Goal: Ask a question

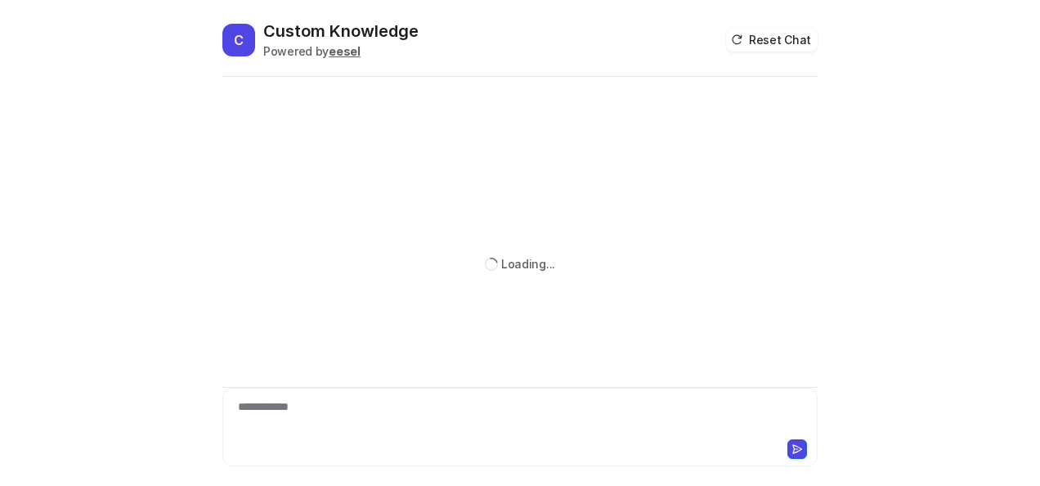
click at [435, 428] on div "**********" at bounding box center [520, 417] width 588 height 38
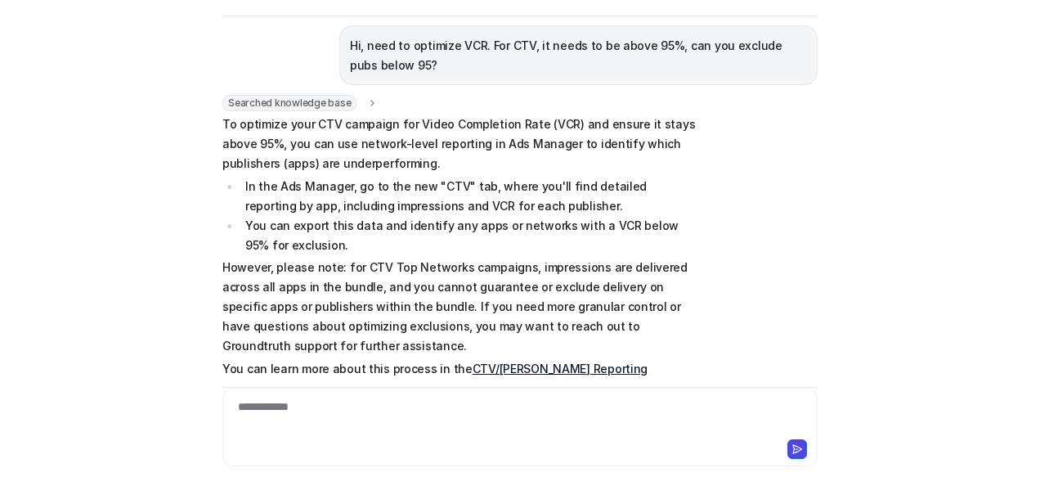
scroll to position [82, 0]
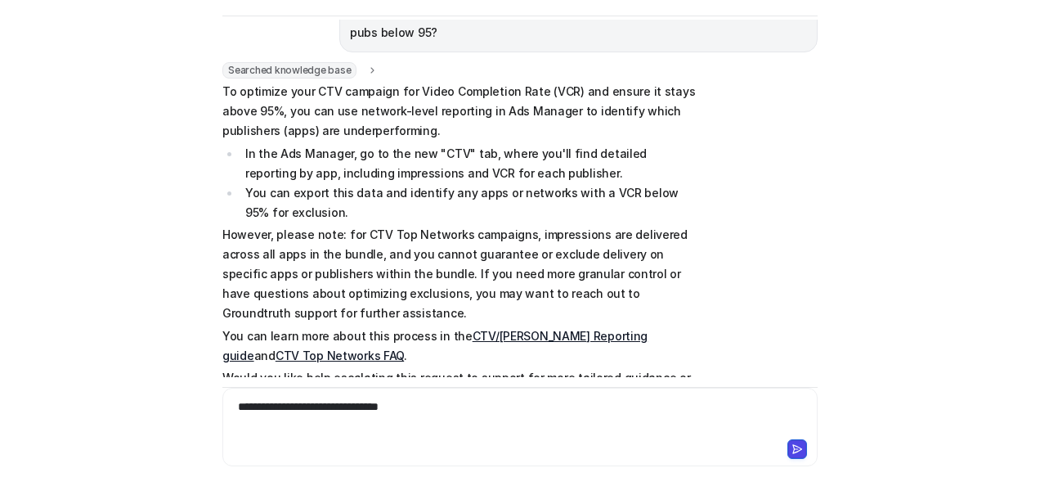
click at [426, 409] on div "**********" at bounding box center [520, 417] width 588 height 38
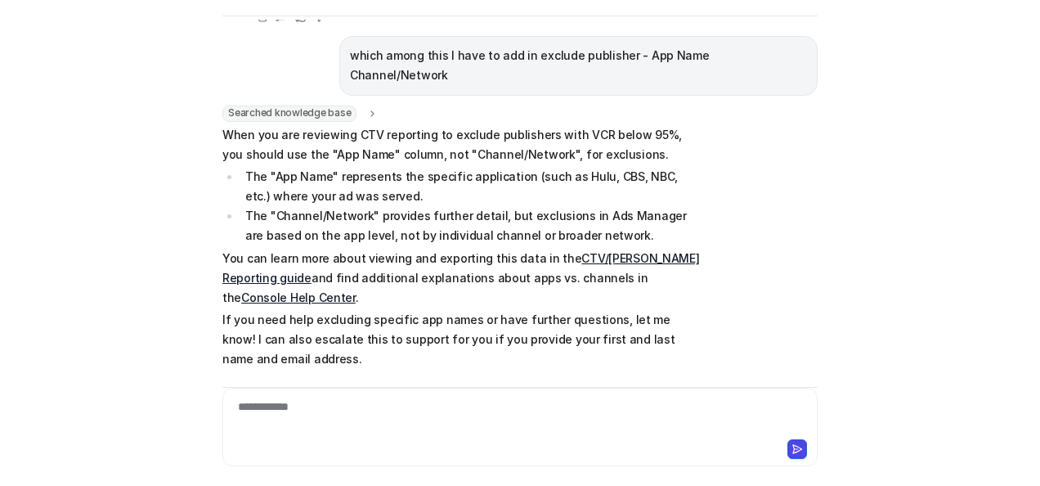
scroll to position [430, 0]
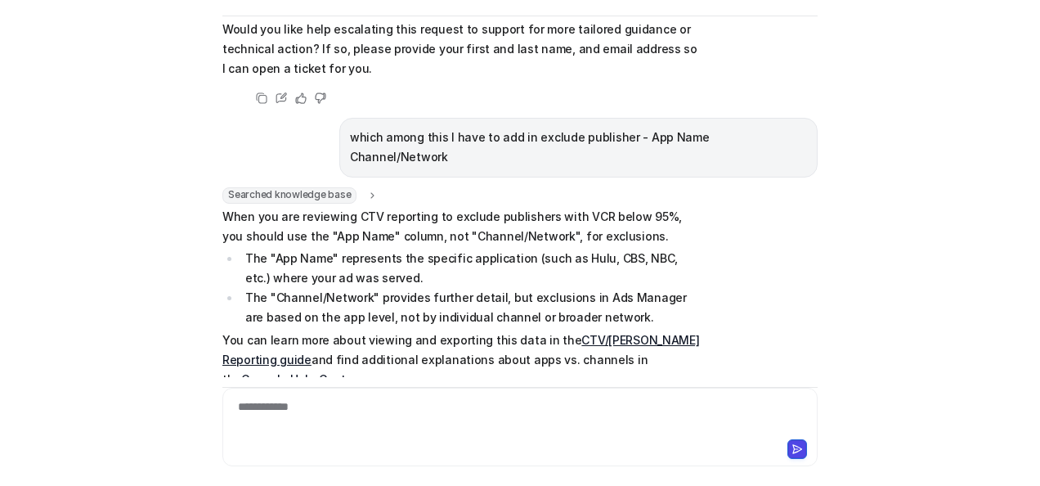
click at [304, 288] on li "The "Channel/Network" provides further detail, but exclusions in Ads Manager ar…" at bounding box center [470, 307] width 460 height 39
click at [361, 414] on div at bounding box center [520, 417] width 588 height 38
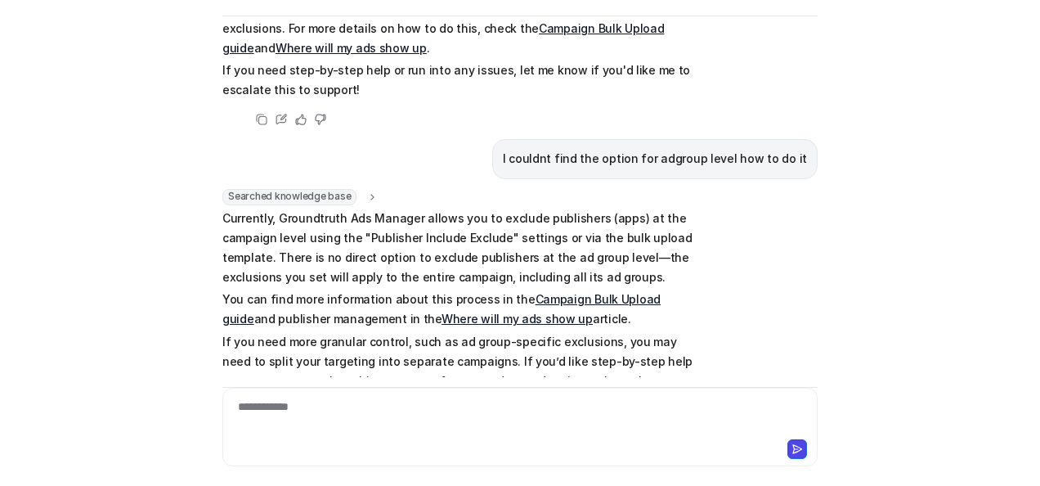
scroll to position [1584, 0]
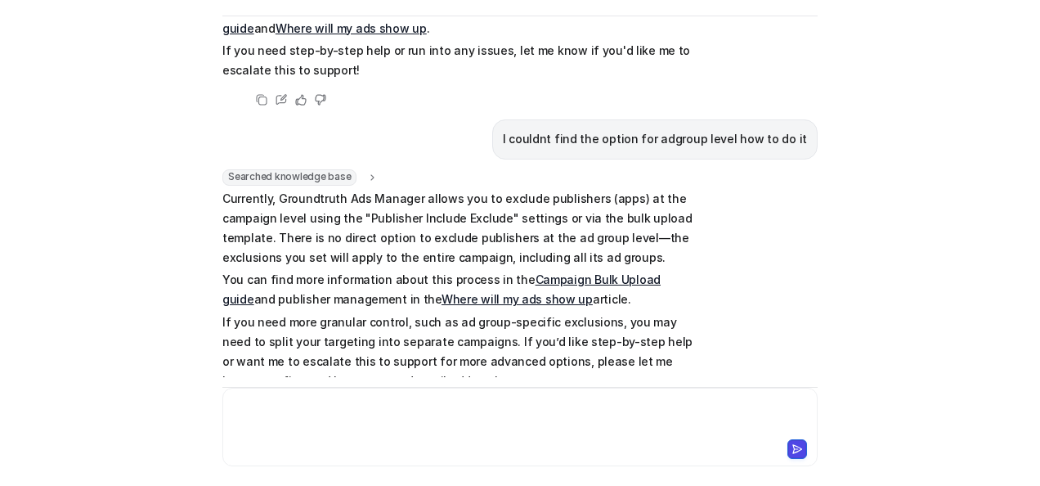
click at [446, 421] on div at bounding box center [520, 417] width 588 height 38
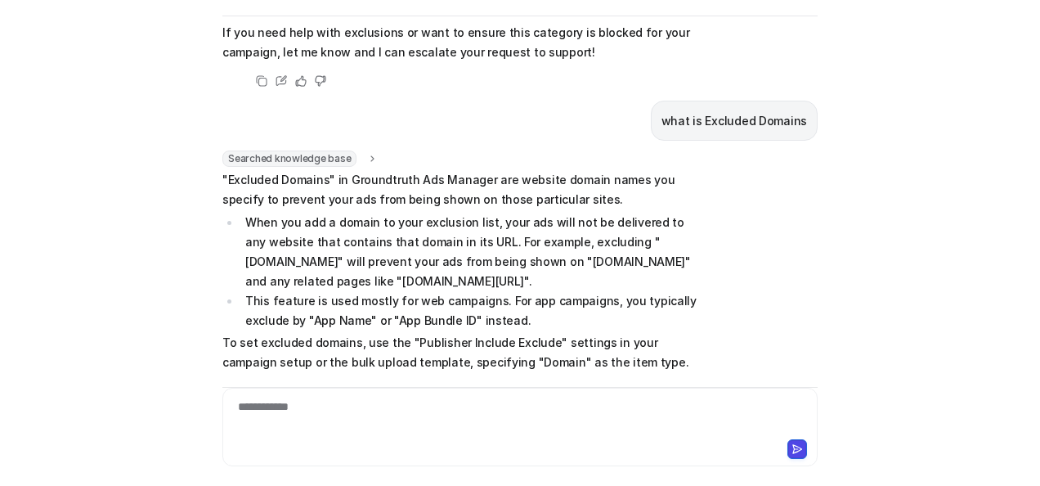
scroll to position [2307, 0]
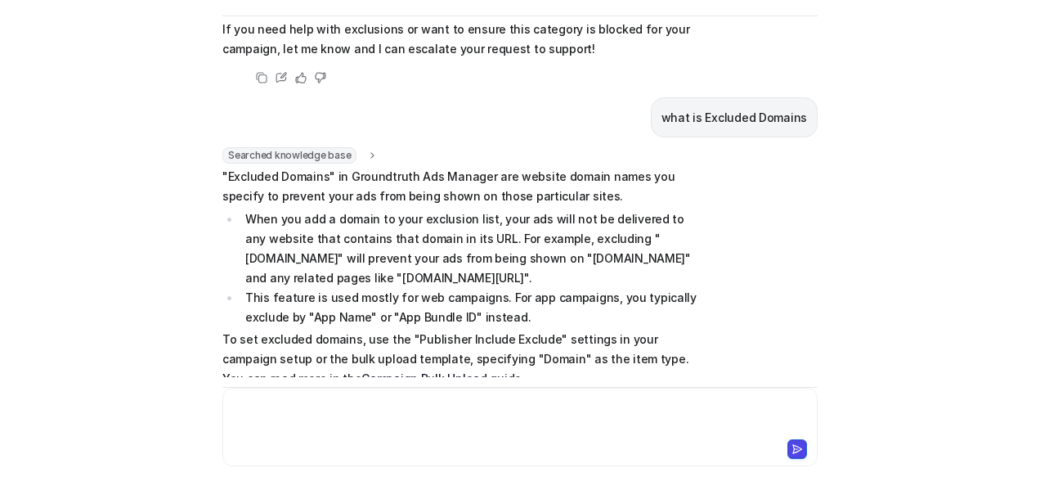
click at [449, 401] on div at bounding box center [520, 417] width 588 height 38
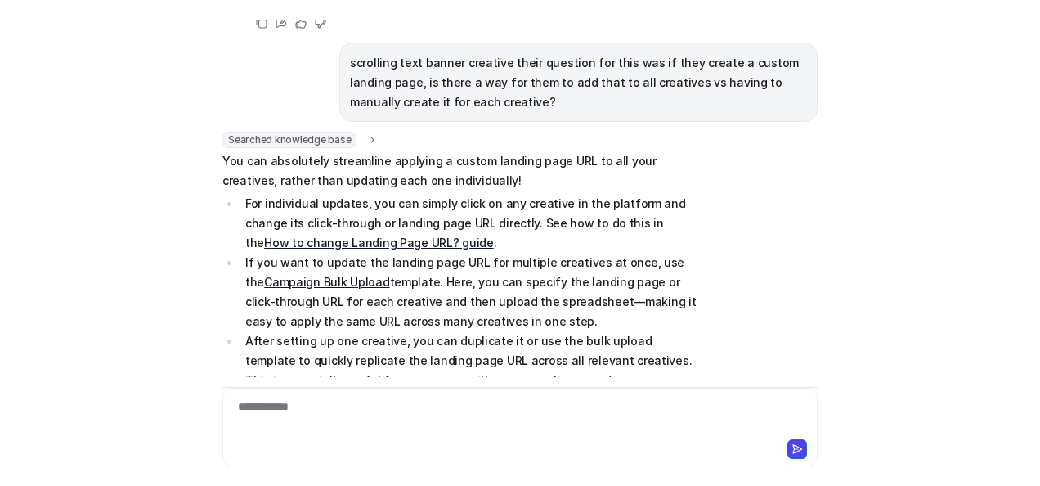
scroll to position [2734, 0]
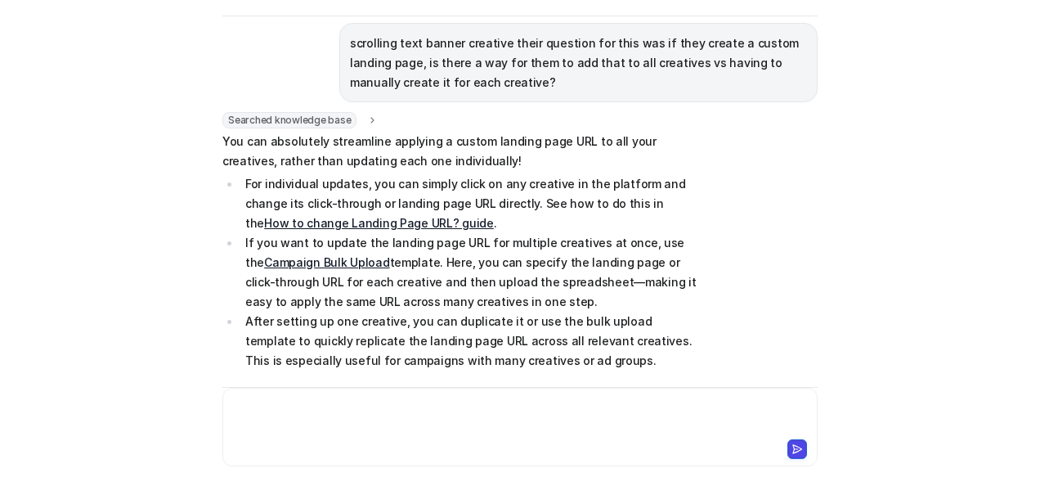
click at [494, 216] on link "How to change Landing Page URL? guide" at bounding box center [379, 223] width 230 height 14
click at [298, 412] on div at bounding box center [520, 417] width 588 height 38
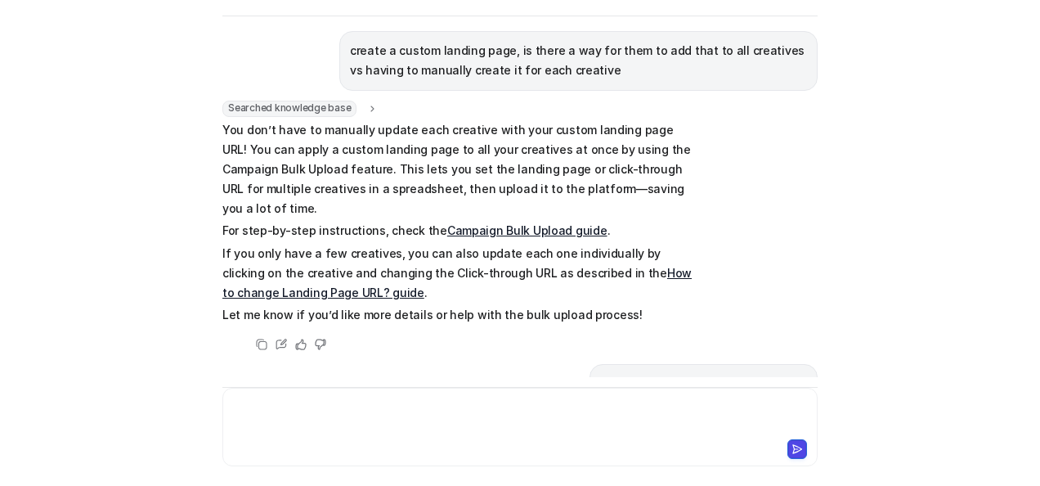
scroll to position [3072, 0]
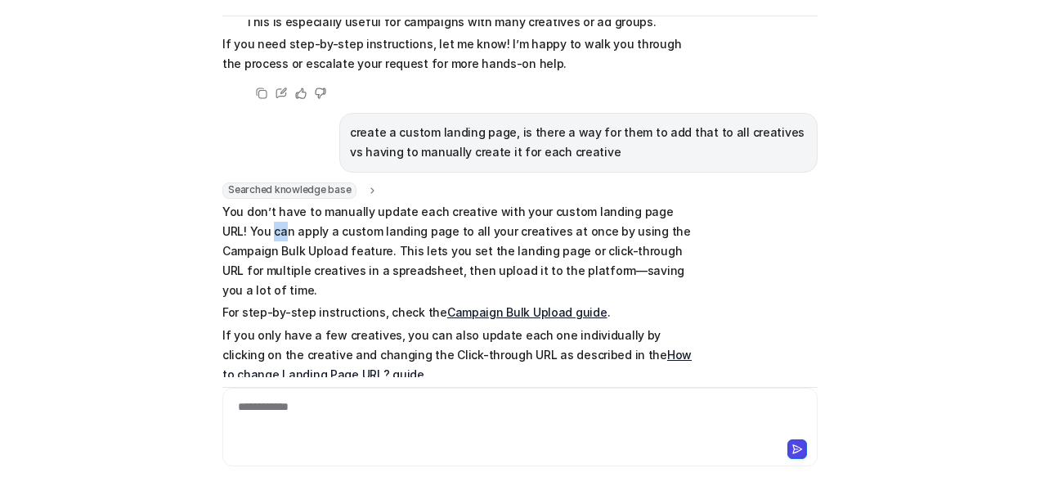
drag, startPoint x: 217, startPoint y: 146, endPoint x: 231, endPoint y: 143, distance: 14.9
click at [231, 202] on p "You don’t have to manually update each creative with your custom landing page U…" at bounding box center [461, 251] width 478 height 98
drag, startPoint x: 231, startPoint y: 143, endPoint x: 286, endPoint y: 211, distance: 87.2
click at [286, 302] on p "For step-by-step instructions, check the Campaign Bulk Upload guide ." at bounding box center [461, 312] width 478 height 20
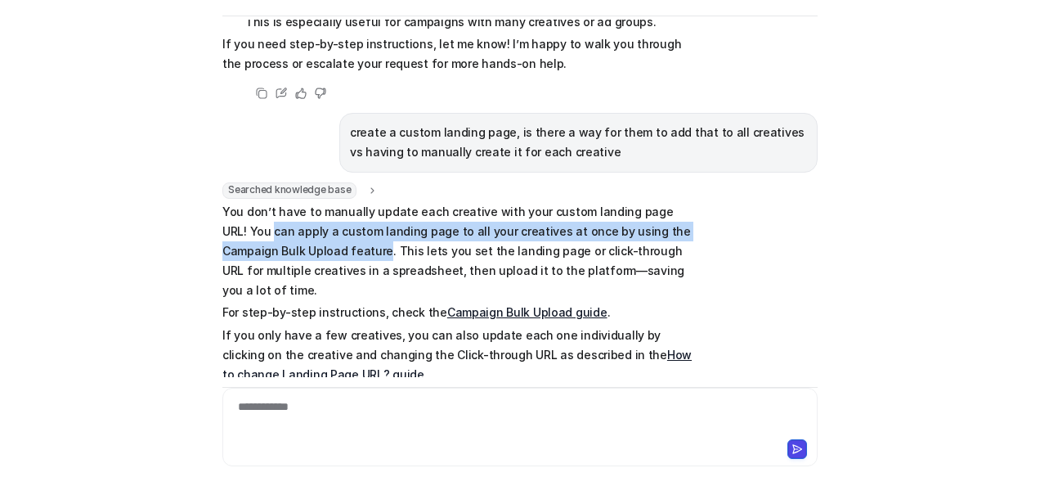
drag, startPoint x: 217, startPoint y: 145, endPoint x: 295, endPoint y: 166, distance: 80.5
click at [295, 202] on p "You don’t have to manually update each creative with your custom landing page U…" at bounding box center [461, 251] width 478 height 98
copy p "can apply a custom landing page to all your creatives at once by using the Camp…"
click at [483, 305] on link "Campaign Bulk Upload guide" at bounding box center [527, 312] width 160 height 14
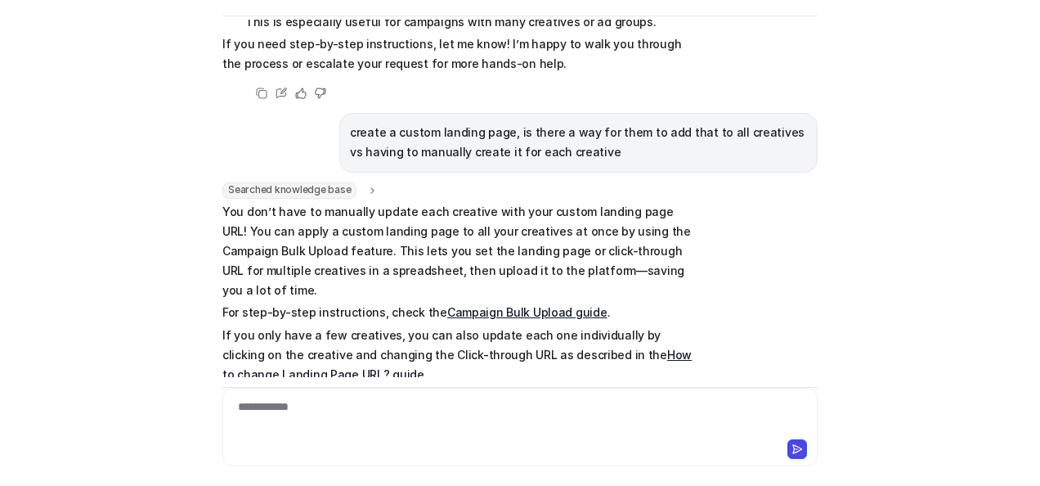
drag, startPoint x: 367, startPoint y: 412, endPoint x: 369, endPoint y: 401, distance: 11.6
click at [368, 408] on div "**********" at bounding box center [520, 417] width 588 height 38
click at [298, 405] on div "**********" at bounding box center [520, 417] width 588 height 38
click at [583, 402] on div "**********" at bounding box center [520, 417] width 588 height 38
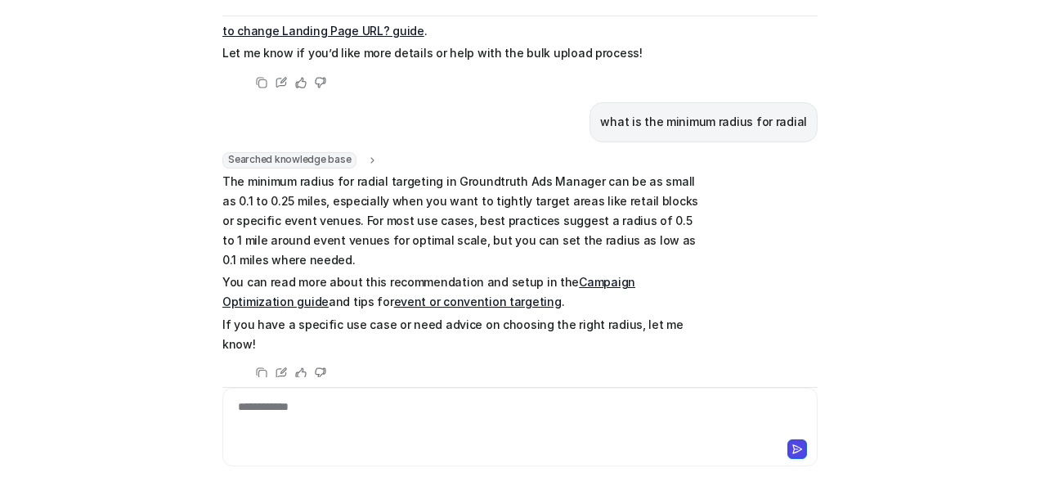
scroll to position [3422, 0]
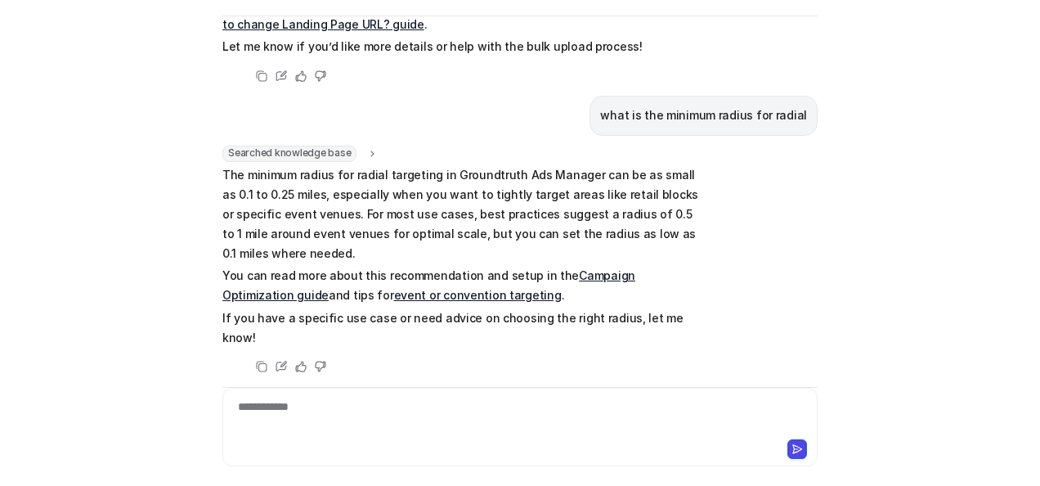
drag, startPoint x: 620, startPoint y: 298, endPoint x: 330, endPoint y: 280, distance: 290.0
click at [339, 386] on div "i have 2000 accepted location uploaded in location group and after choosing the…" at bounding box center [578, 416] width 478 height 60
copy p "i have 2000 accepted location uploaded in location group and after choosing the…"
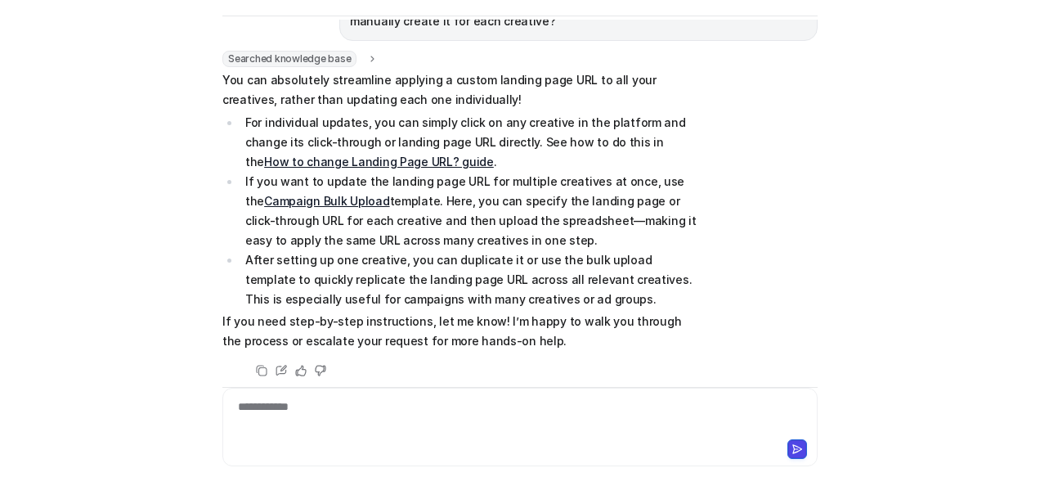
scroll to position [2605, 0]
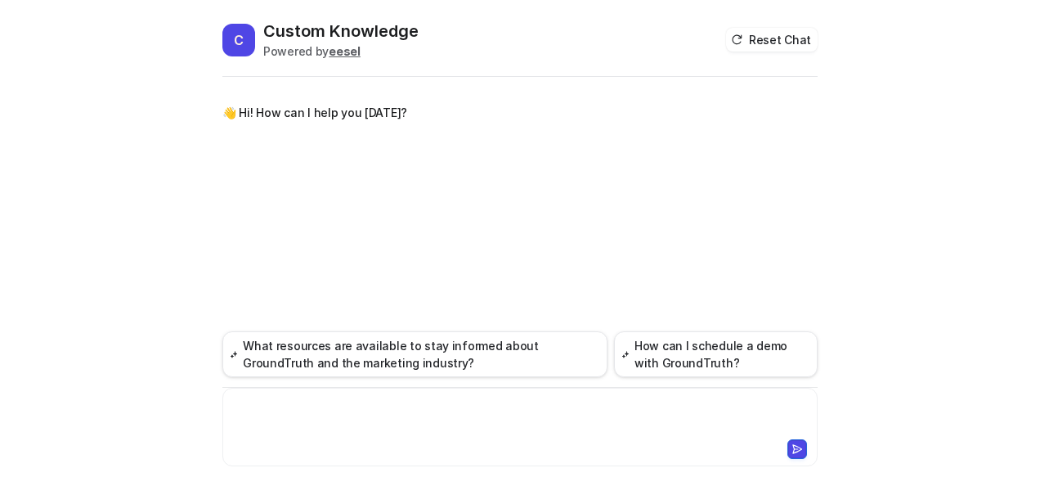
click at [374, 409] on div at bounding box center [520, 417] width 588 height 38
paste div
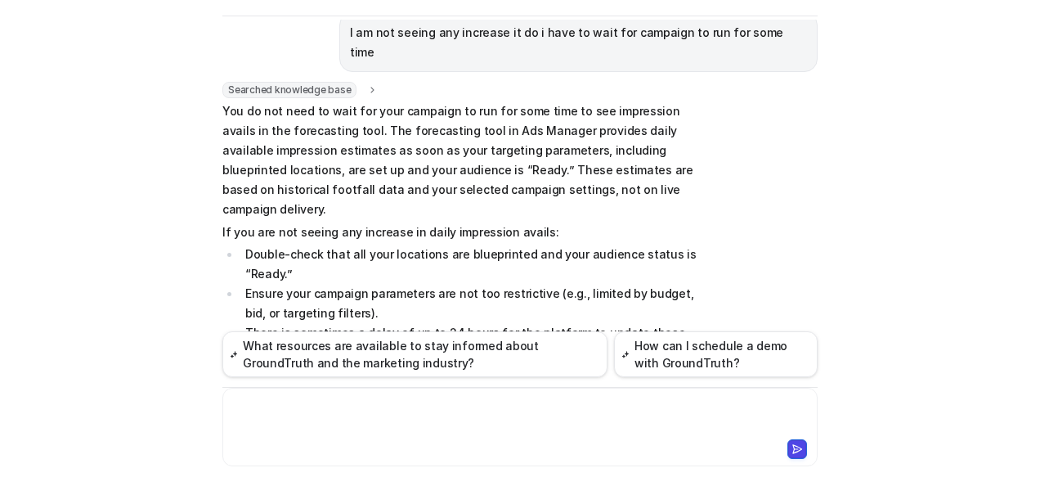
scroll to position [1620, 0]
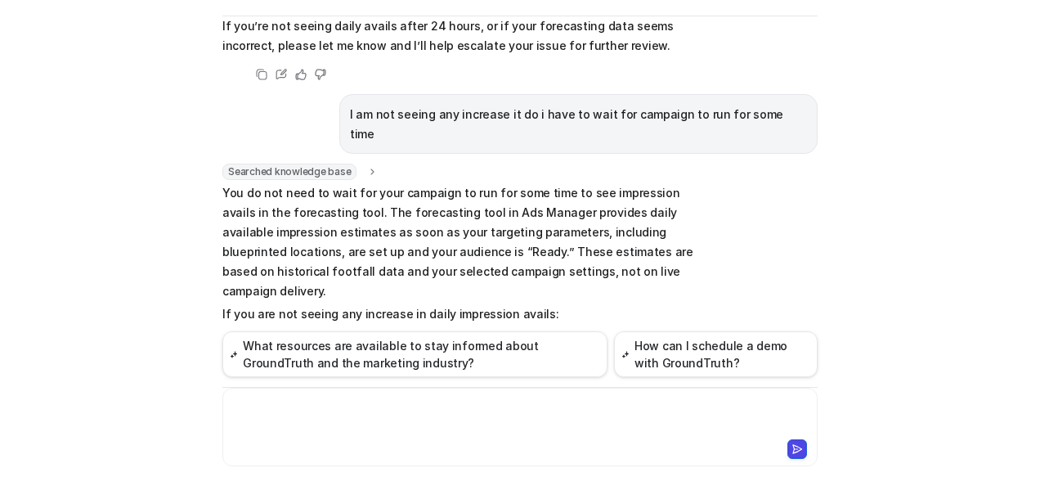
click at [419, 402] on div at bounding box center [520, 417] width 588 height 38
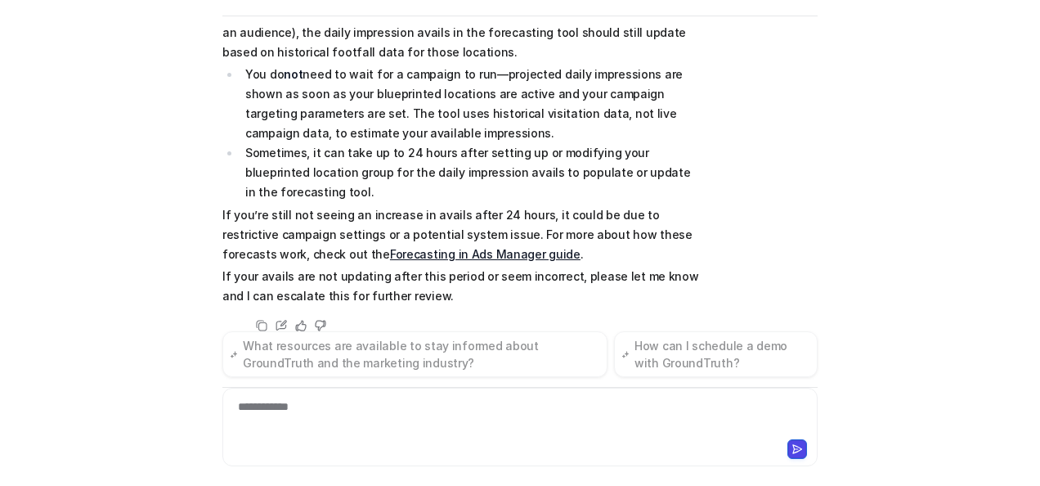
scroll to position [2299, 0]
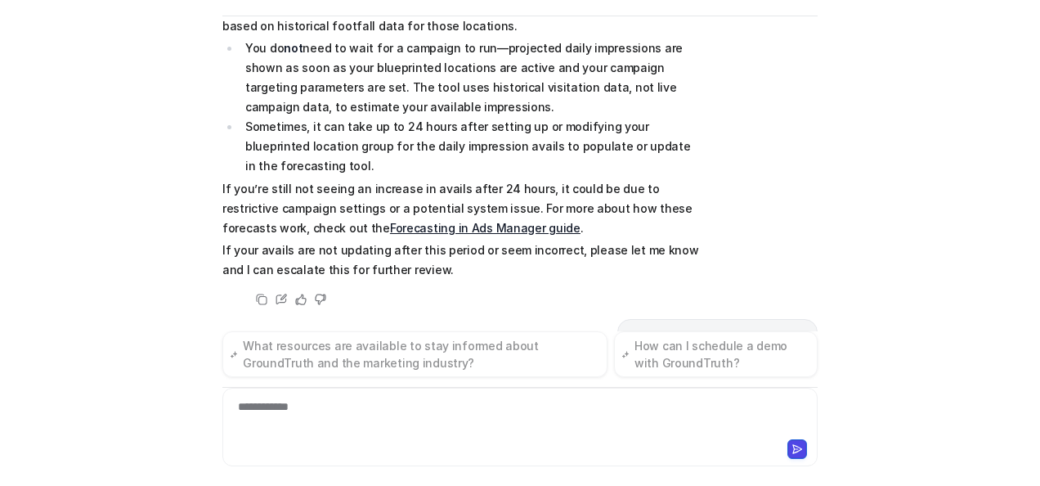
click at [421, 221] on link "Forecasting in Ads Manager guide" at bounding box center [485, 228] width 190 height 14
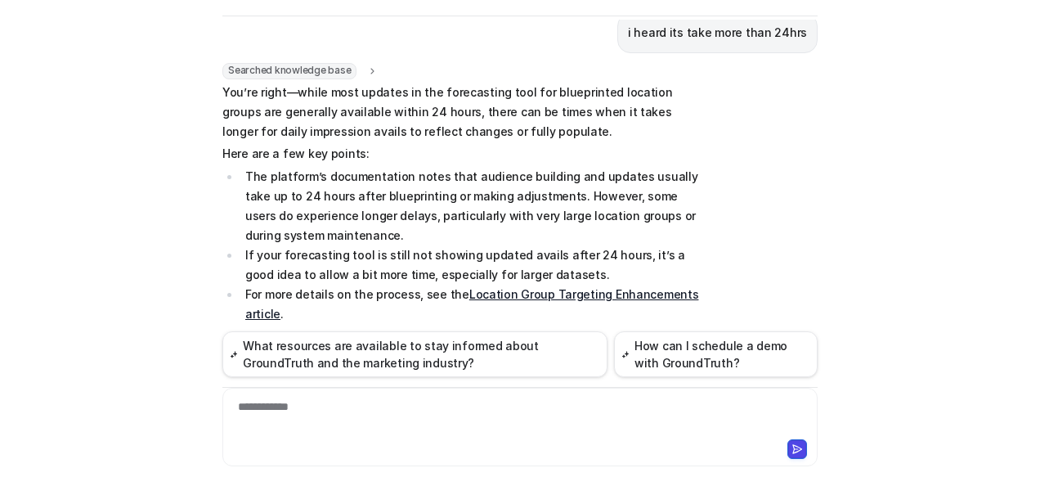
scroll to position [2523, 0]
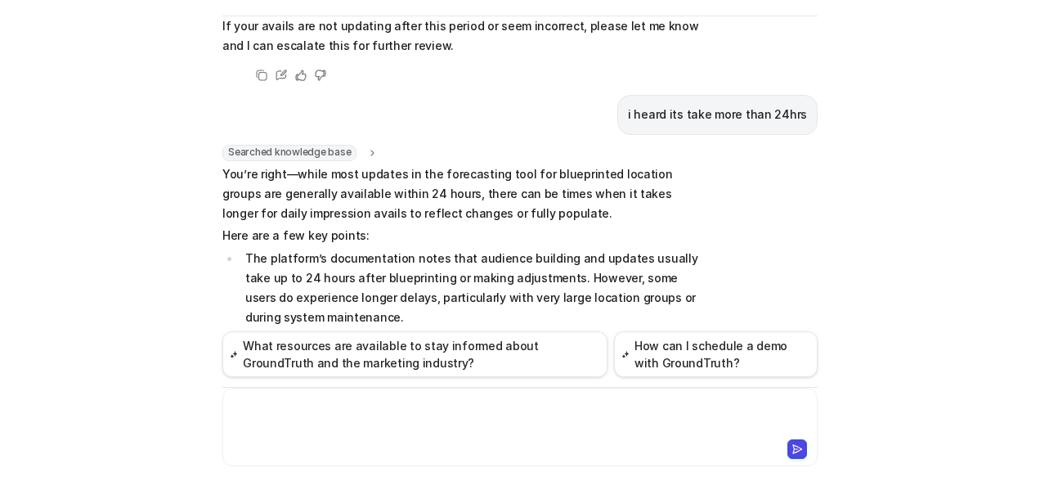
click at [451, 408] on div at bounding box center [520, 417] width 588 height 38
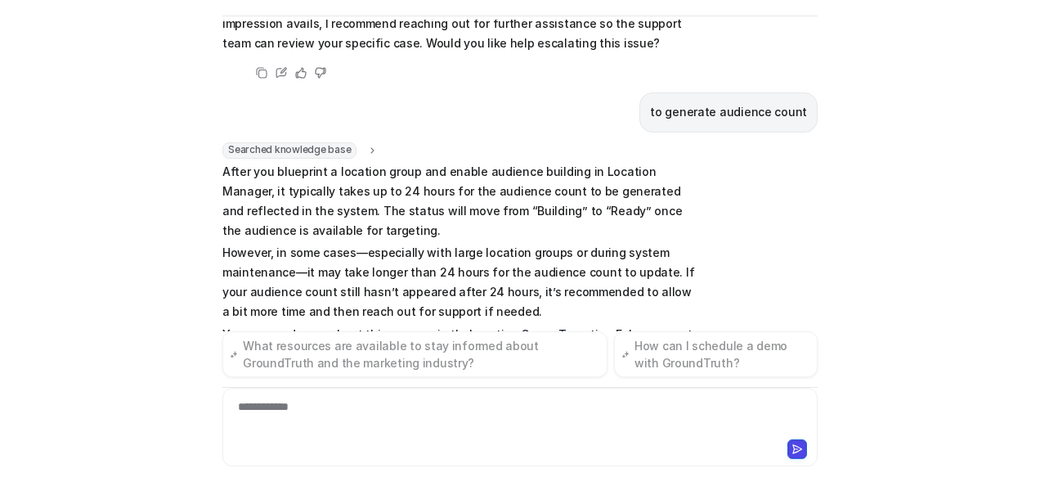
scroll to position [2956, 0]
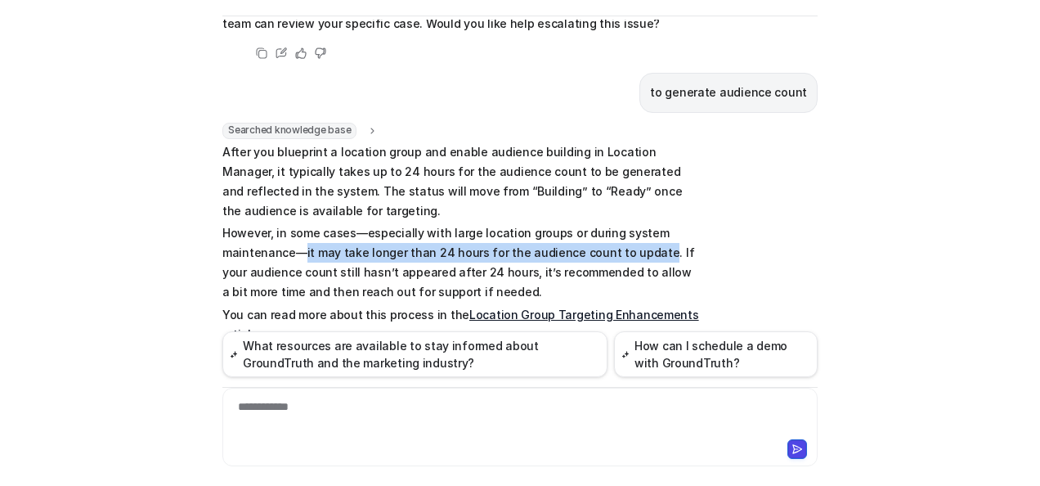
drag, startPoint x: 296, startPoint y: 149, endPoint x: 637, endPoint y: 155, distance: 341.0
click at [637, 223] on p "However, in some cases—especially with large location groups or during system m…" at bounding box center [461, 262] width 478 height 78
copy p "it may take longer than 24 hours for the audience count to update"
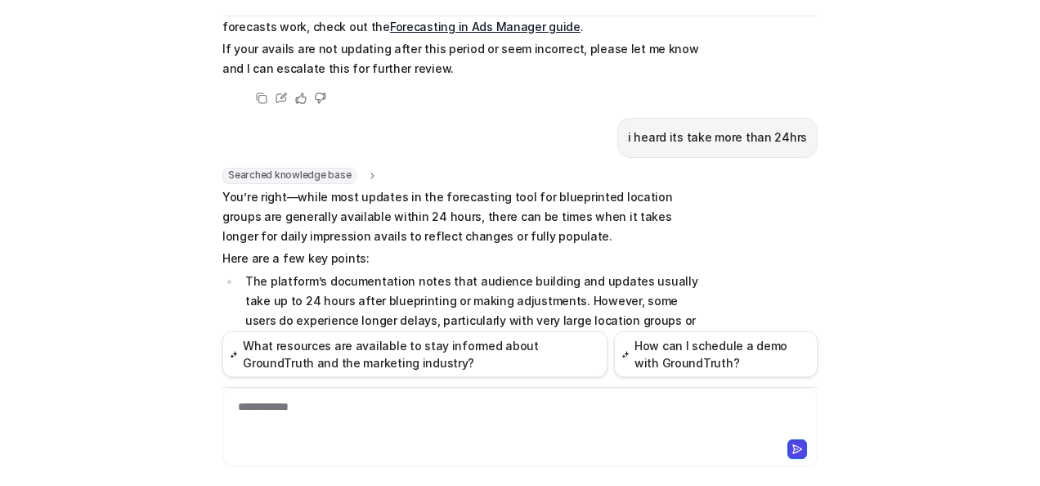
scroll to position [2466, 0]
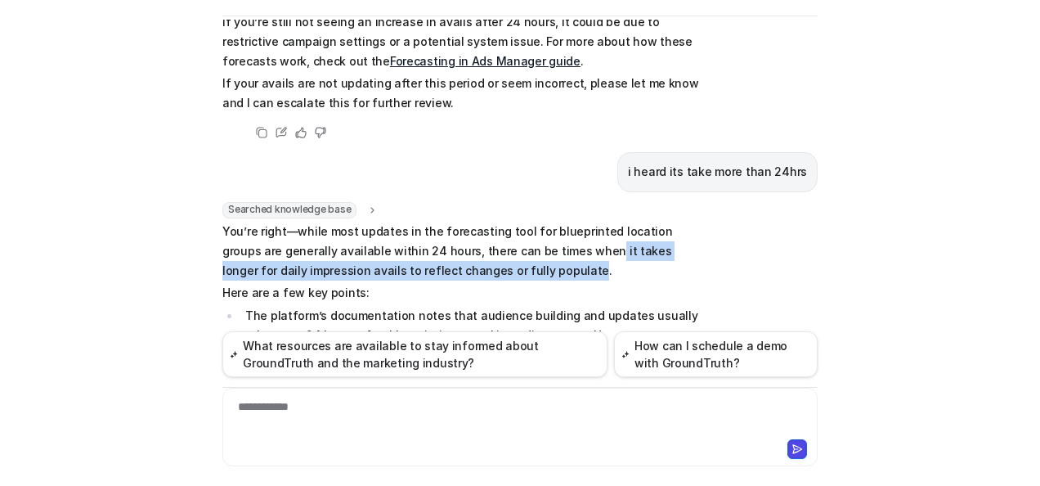
drag, startPoint x: 534, startPoint y: 146, endPoint x: 494, endPoint y: 164, distance: 44.3
click at [494, 222] on p "You’re right—while most updates in the forecasting tool for blueprinted locatio…" at bounding box center [461, 251] width 478 height 59
copy p "it takes longer for daily impression avails to reflect changes or fully populate"
